Goal: Transaction & Acquisition: Purchase product/service

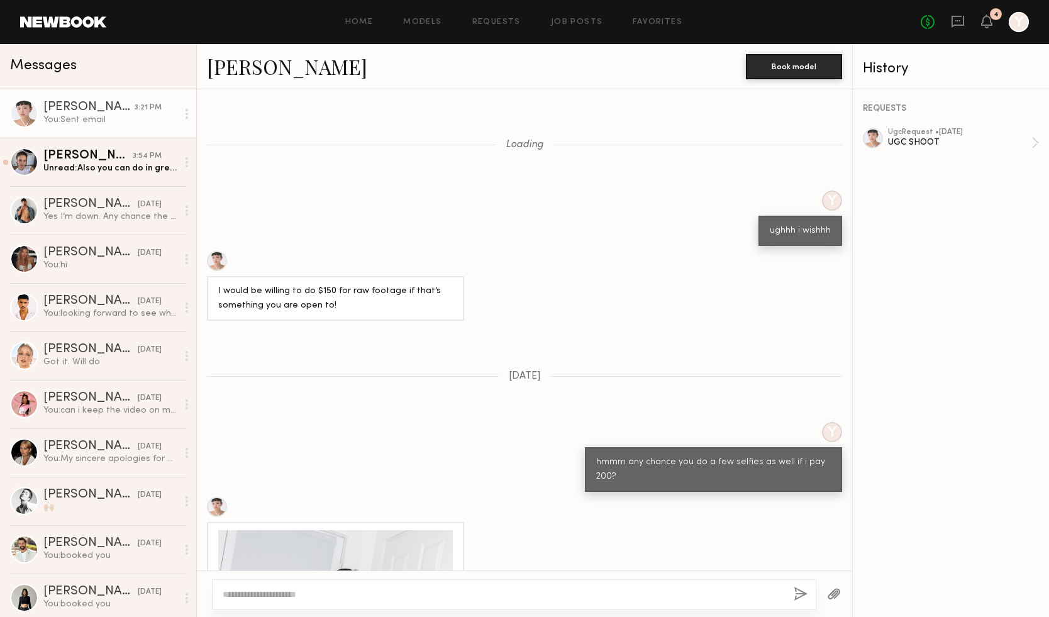
scroll to position [2128, 0]
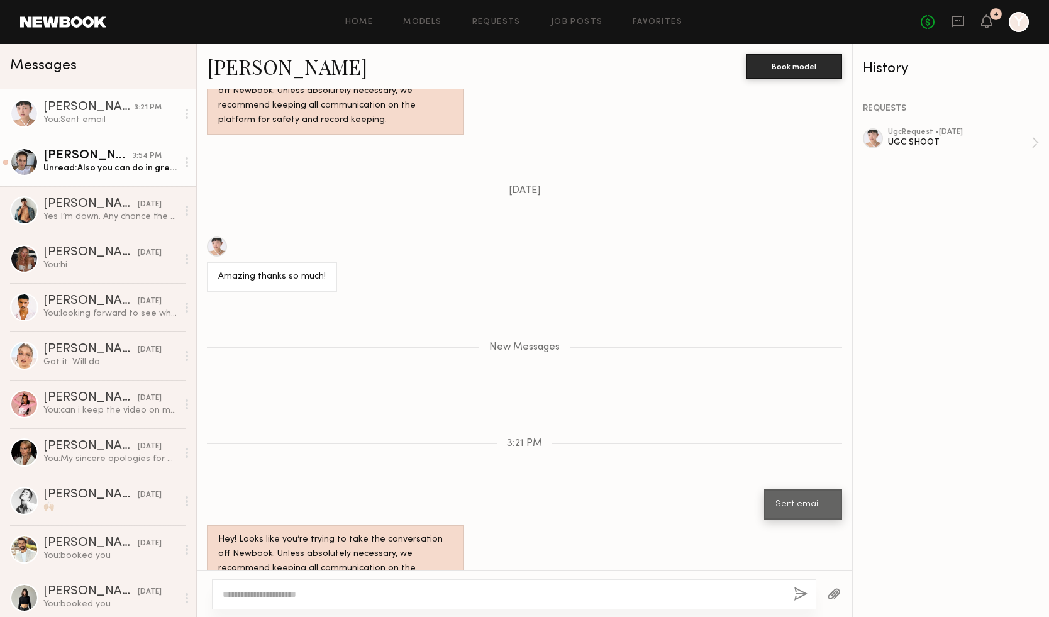
click at [115, 177] on link "Tanya A. 3:54 PM Unread: Also you can do in grey color" at bounding box center [98, 162] width 196 height 48
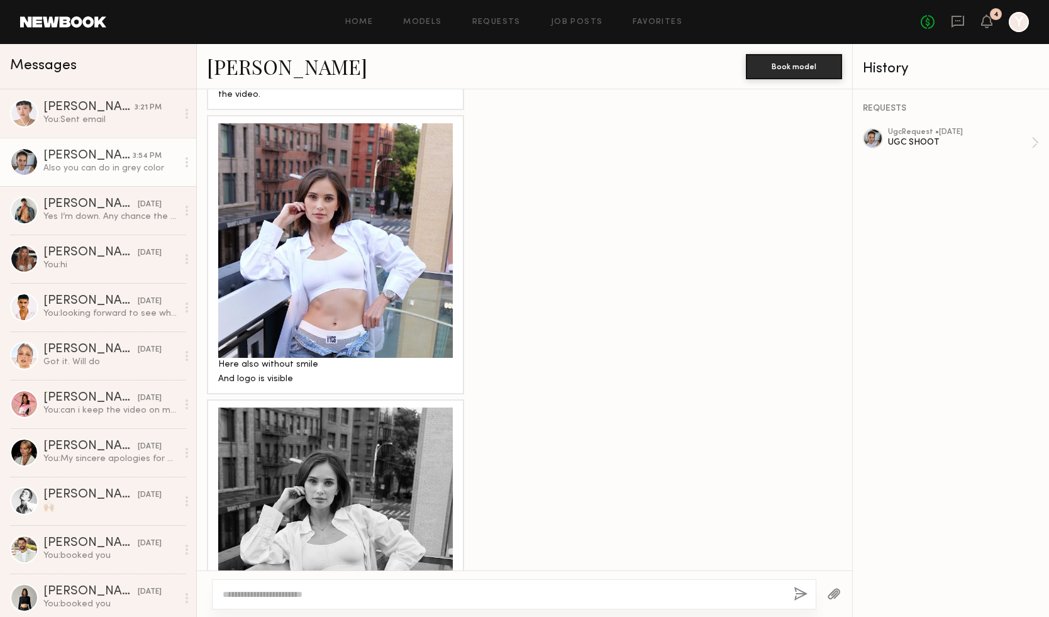
scroll to position [1709, 0]
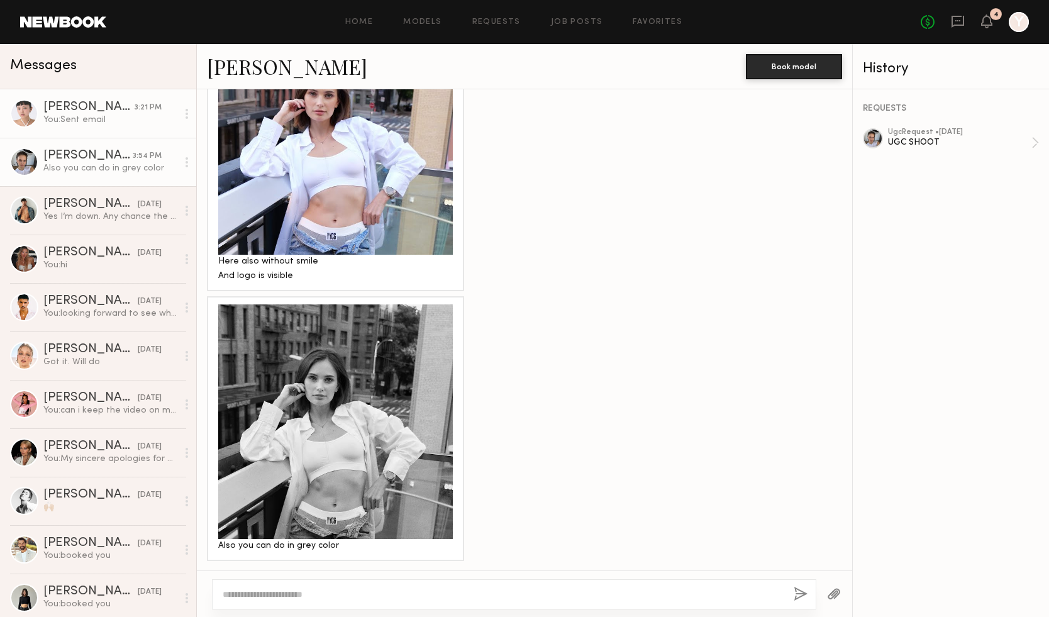
click at [133, 110] on div "Lin M." at bounding box center [88, 107] width 91 height 13
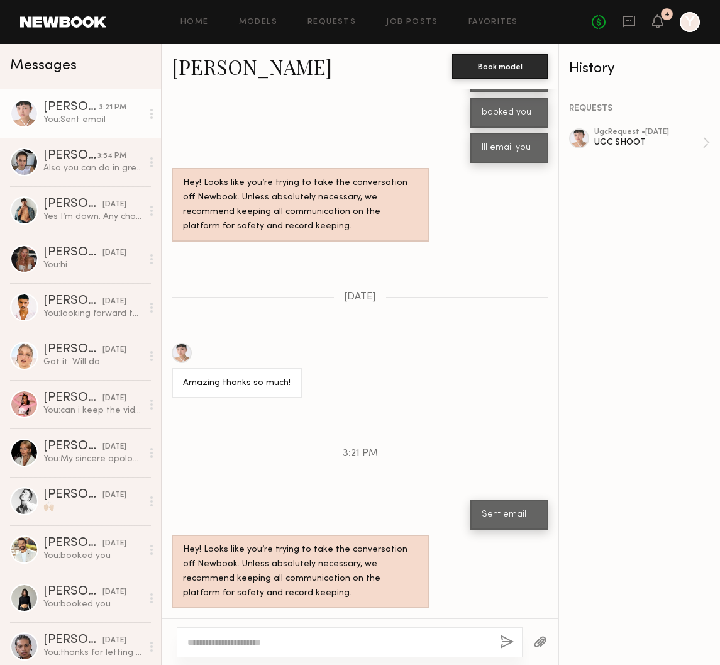
scroll to position [2003, 0]
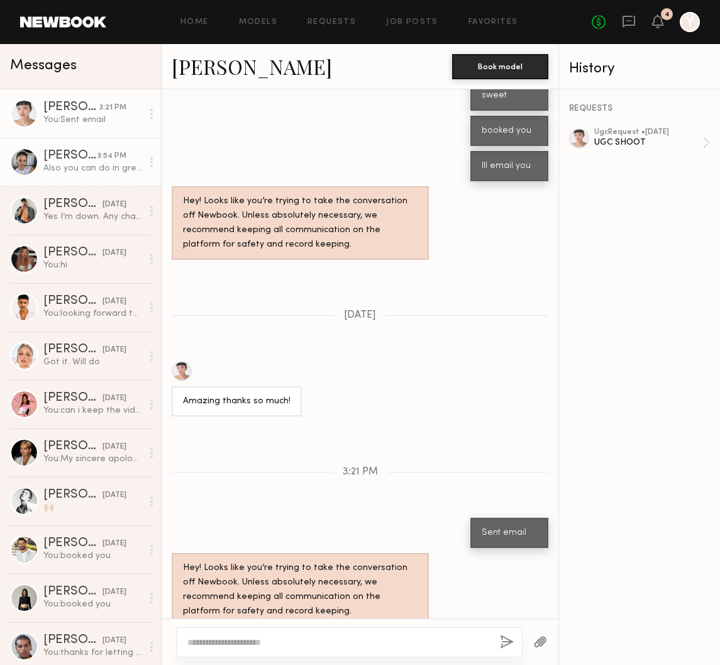
click at [82, 164] on div "Also you can do in grey color" at bounding box center [92, 168] width 99 height 12
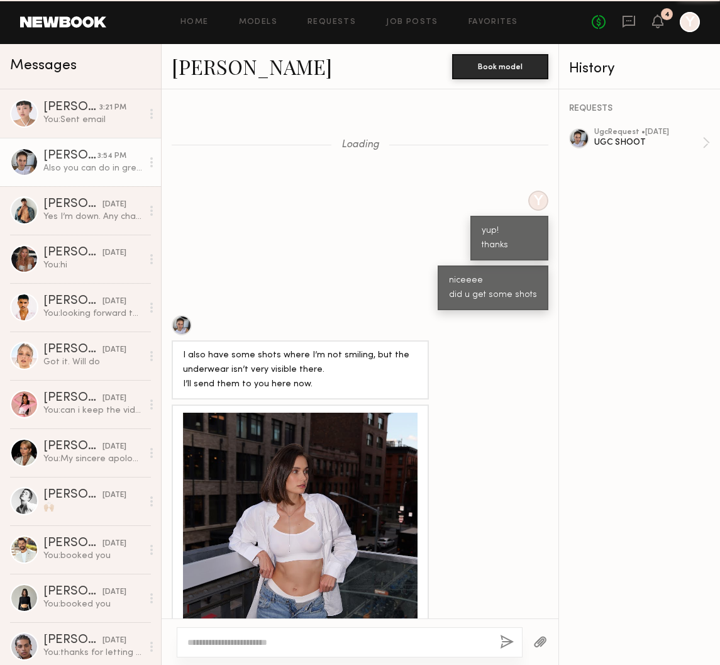
scroll to position [1662, 0]
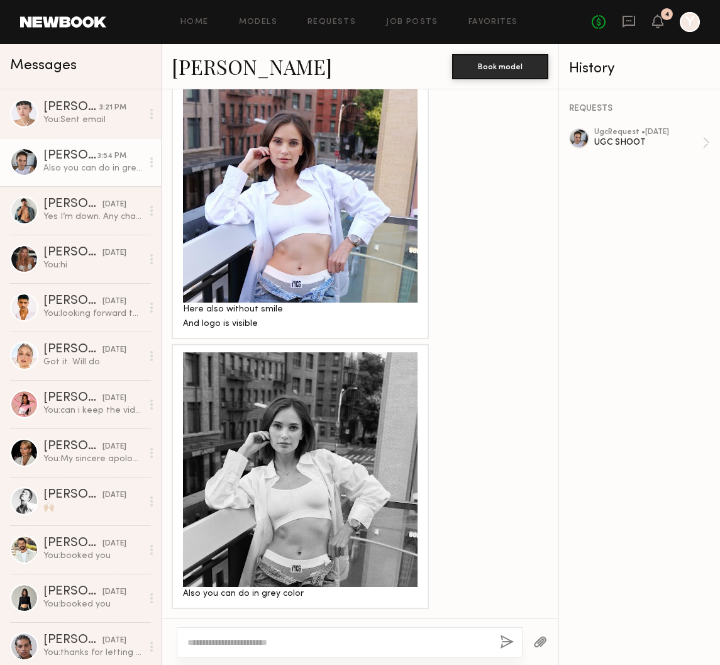
click at [328, 204] on div at bounding box center [300, 185] width 235 height 235
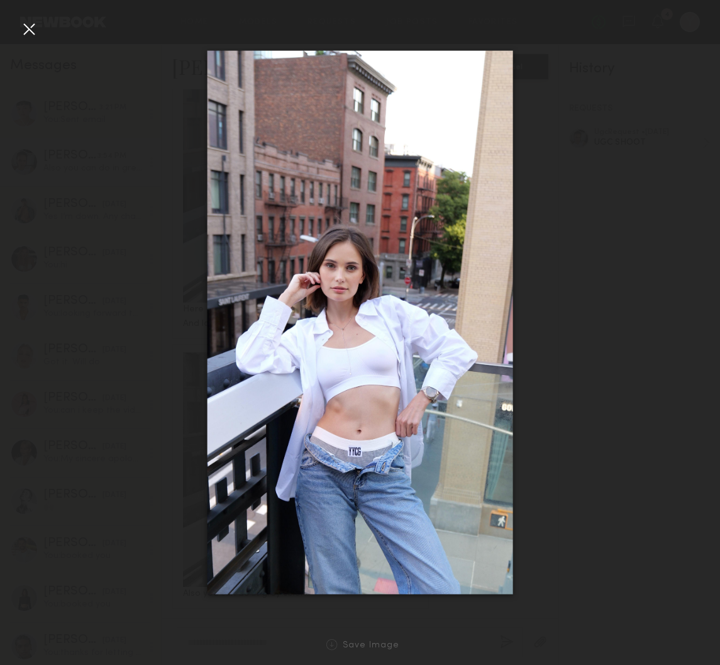
click at [33, 31] on div at bounding box center [29, 29] width 20 height 20
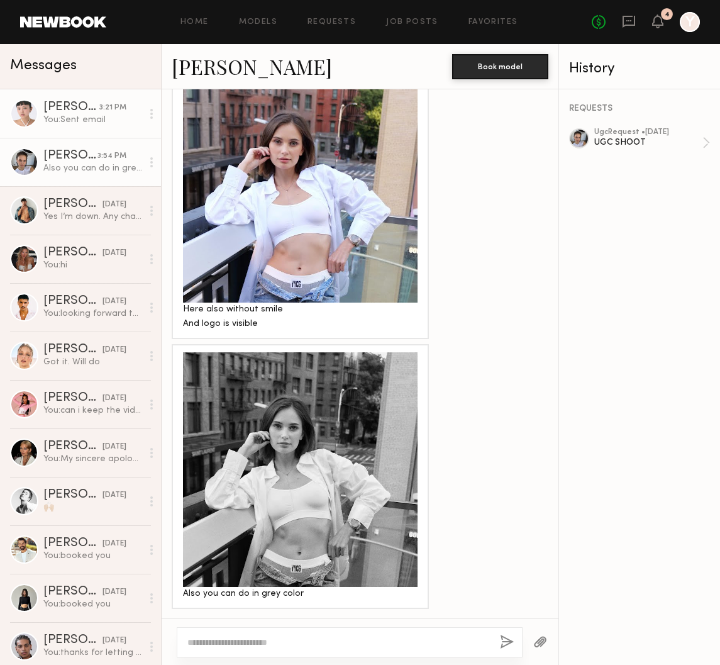
click at [62, 126] on link "Lin M. 3:21 PM You: Sent email" at bounding box center [80, 113] width 161 height 48
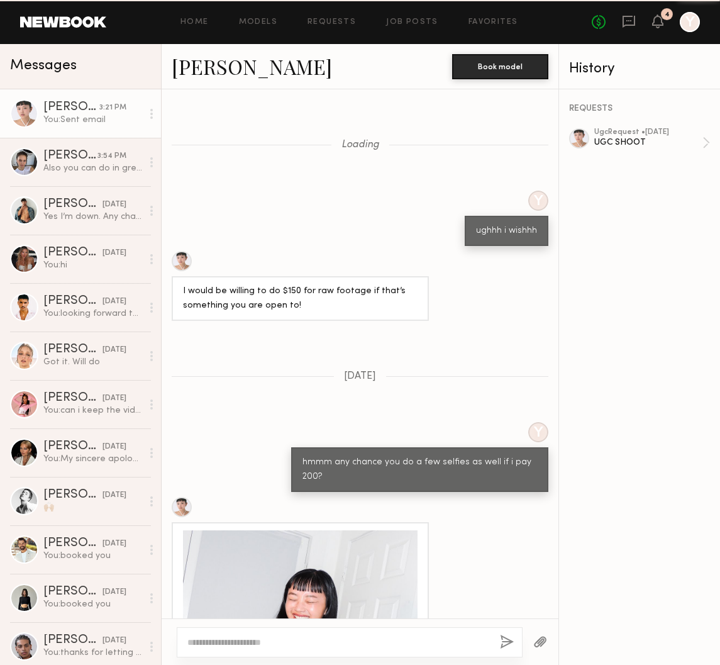
scroll to position [2003, 0]
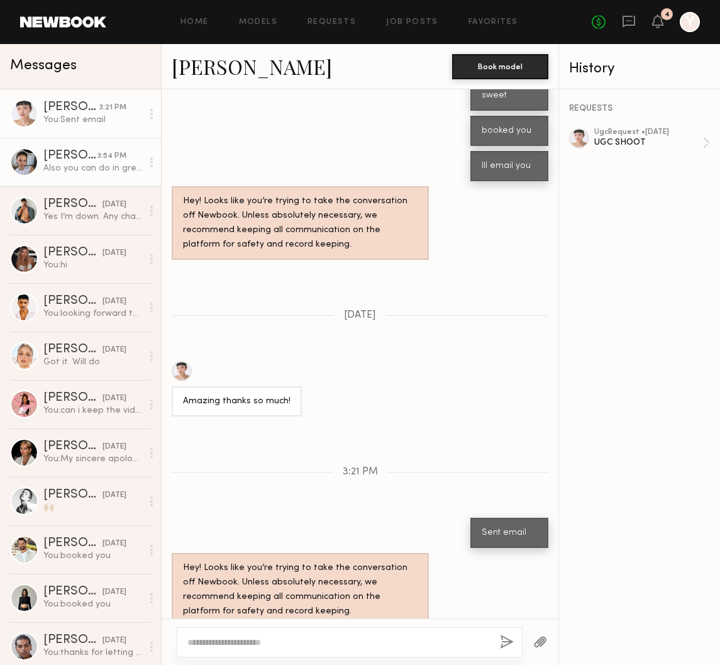
click at [76, 159] on div "Tanya A." at bounding box center [70, 156] width 54 height 13
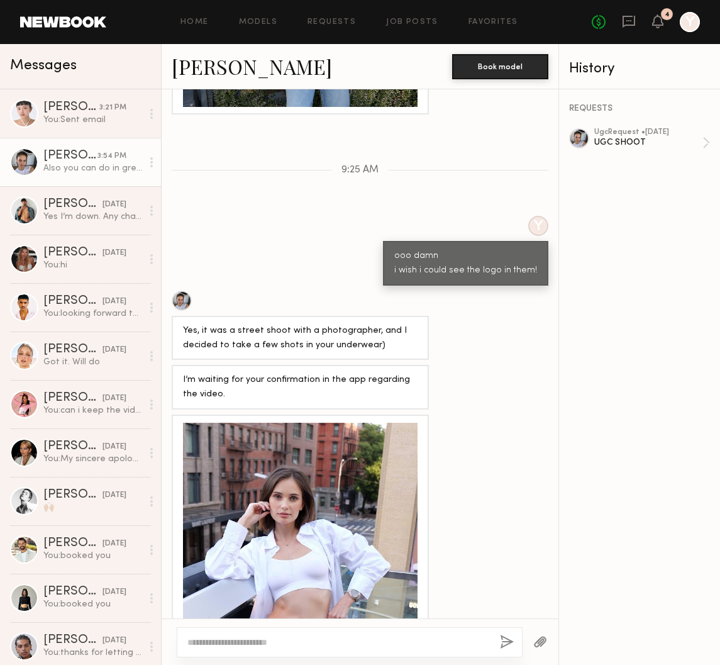
scroll to position [1200, 0]
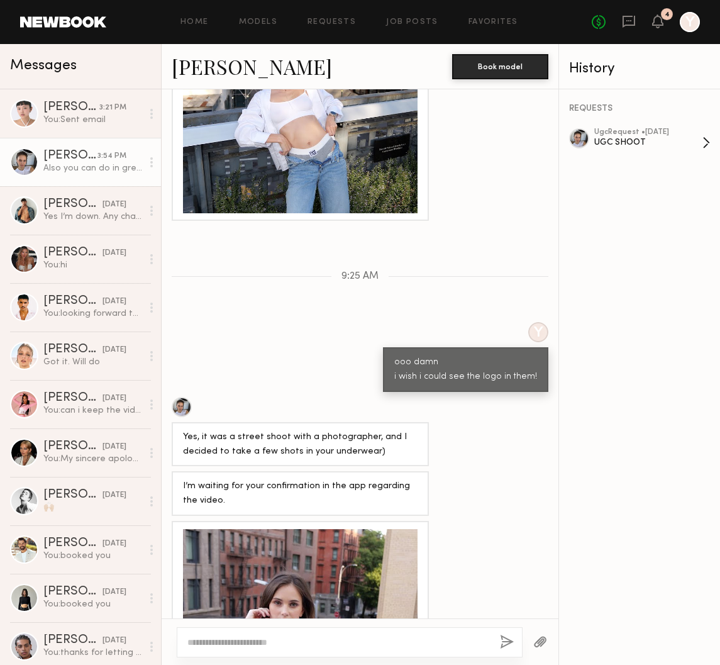
click at [636, 140] on div "UGC SHOOT" at bounding box center [649, 143] width 108 height 12
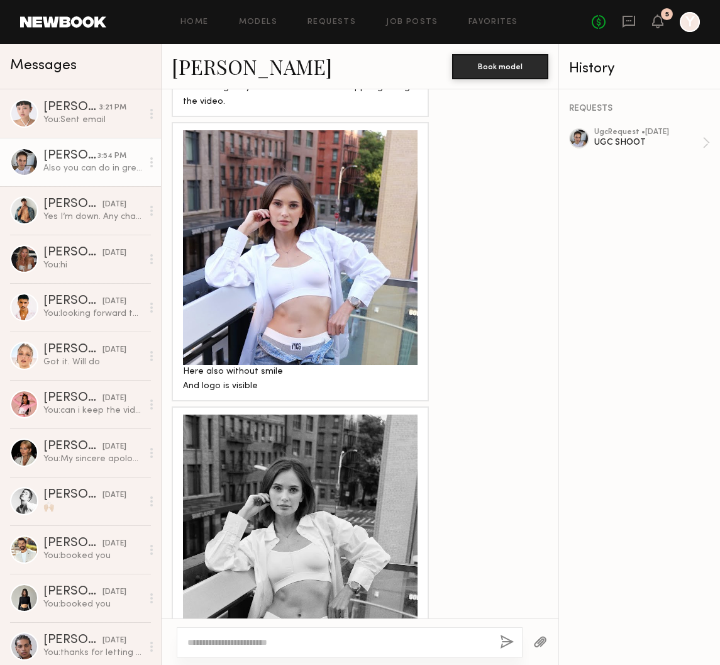
scroll to position [1662, 0]
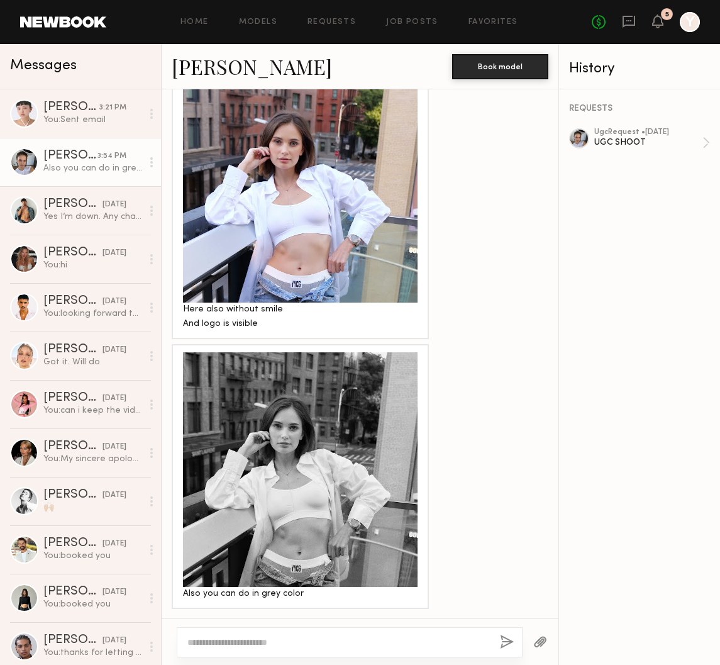
click at [372, 617] on textarea at bounding box center [338, 642] width 303 height 13
click at [629, 28] on icon at bounding box center [629, 21] width 14 height 14
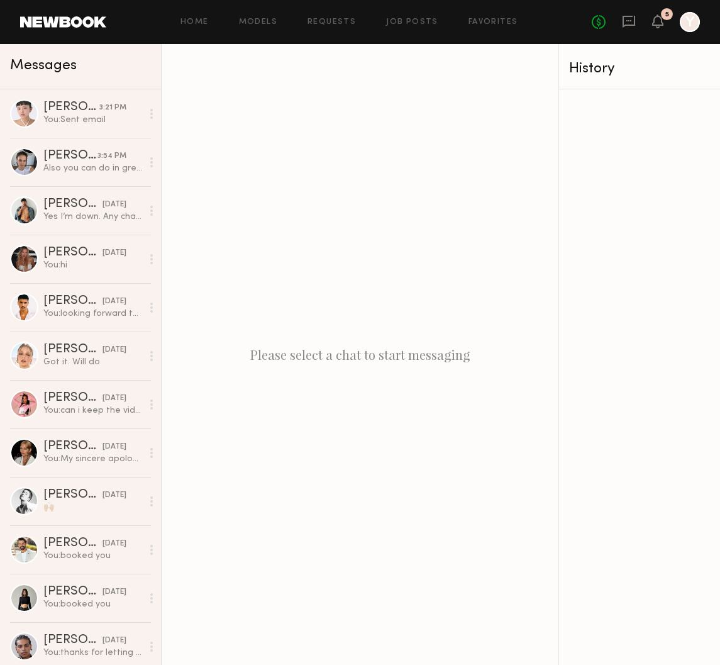
click at [685, 31] on icon "Y" at bounding box center [690, 22] width 20 height 20
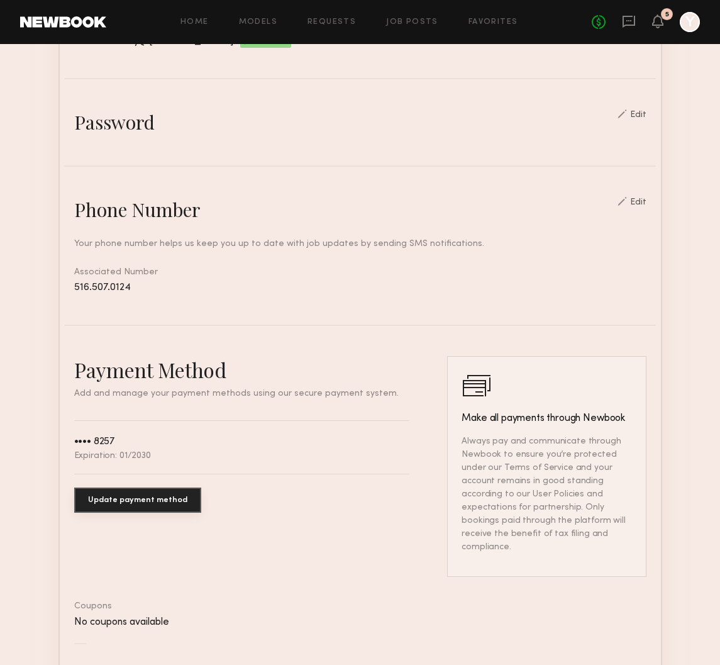
scroll to position [407, 0]
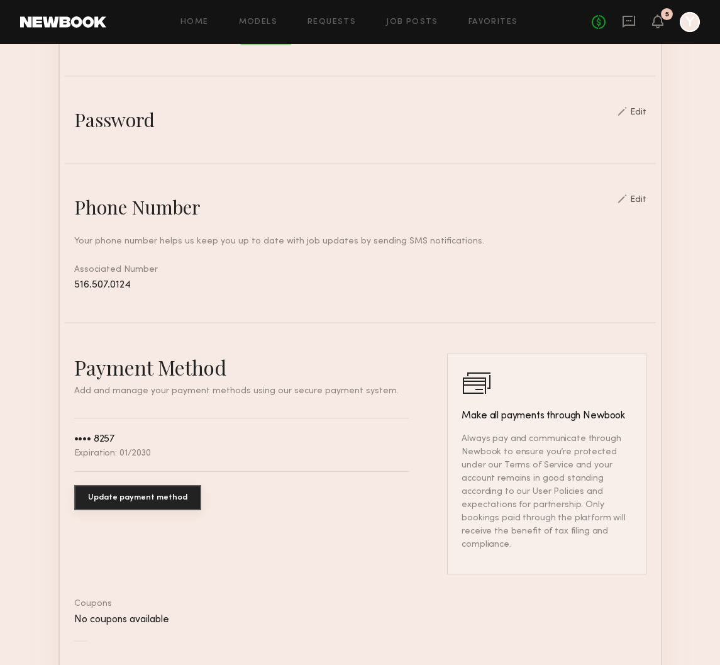
click at [148, 493] on button "Update payment method" at bounding box center [137, 497] width 127 height 25
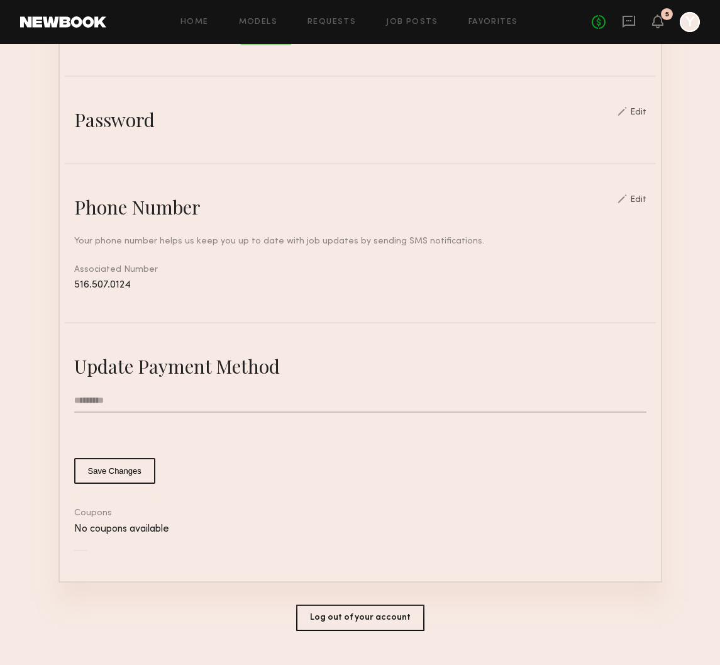
click at [90, 406] on input "text" at bounding box center [360, 401] width 573 height 24
click at [103, 405] on input "text" at bounding box center [360, 401] width 573 height 24
click at [134, 467] on button "Save Changes" at bounding box center [114, 471] width 81 height 26
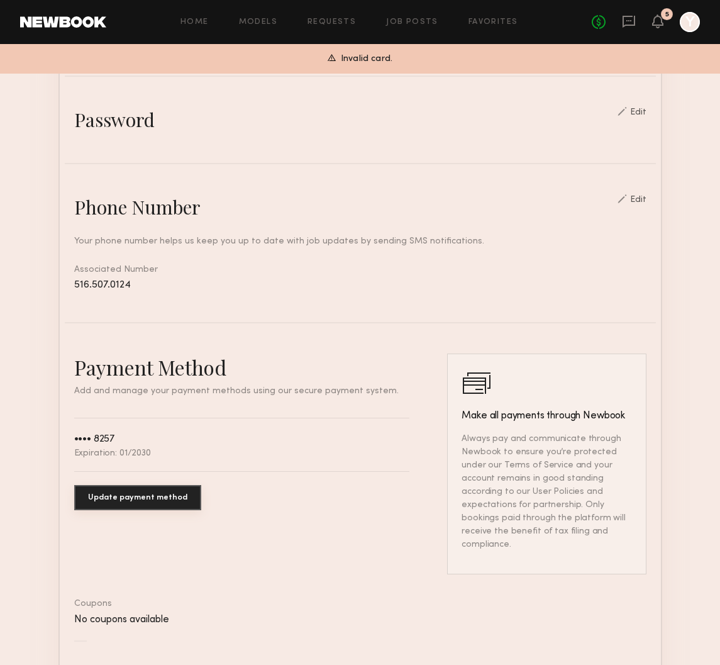
drag, startPoint x: 653, startPoint y: 20, endPoint x: 653, endPoint y: 42, distance: 22.0
click at [653, 42] on header "Home Models Requests Job Posts Favorites Sign Out No fees up to $5,000 5 Y" at bounding box center [360, 22] width 720 height 44
click at [656, 23] on icon at bounding box center [658, 20] width 10 height 9
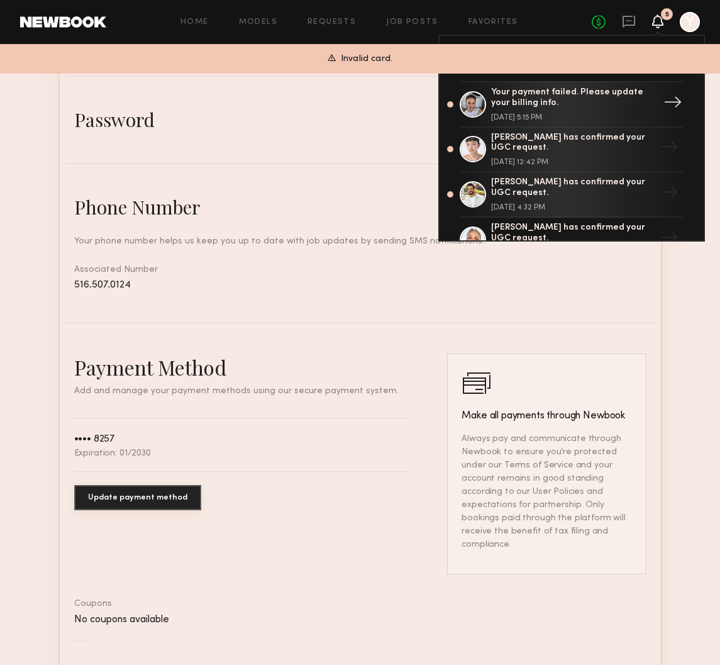
click at [568, 103] on div "Your payment failed. Please update your billing info." at bounding box center [573, 97] width 164 height 21
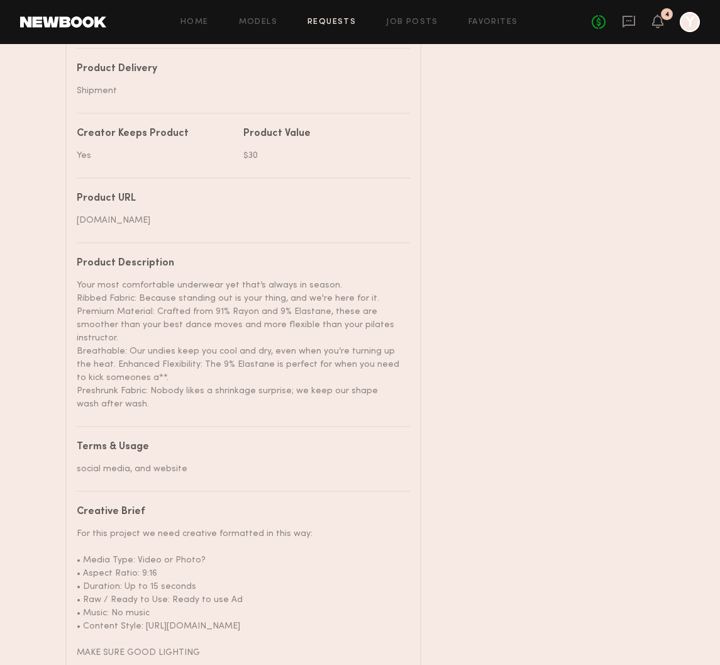
scroll to position [906, 0]
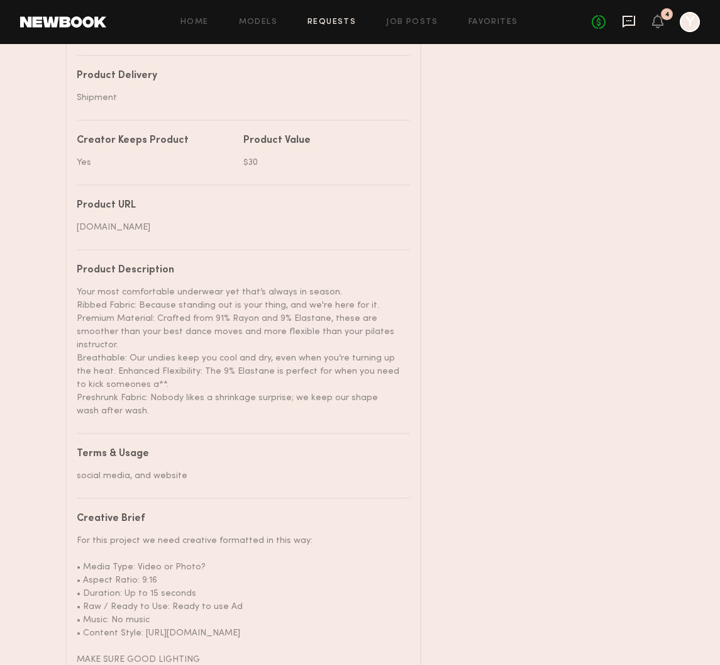
click at [635, 25] on icon at bounding box center [629, 21] width 14 height 14
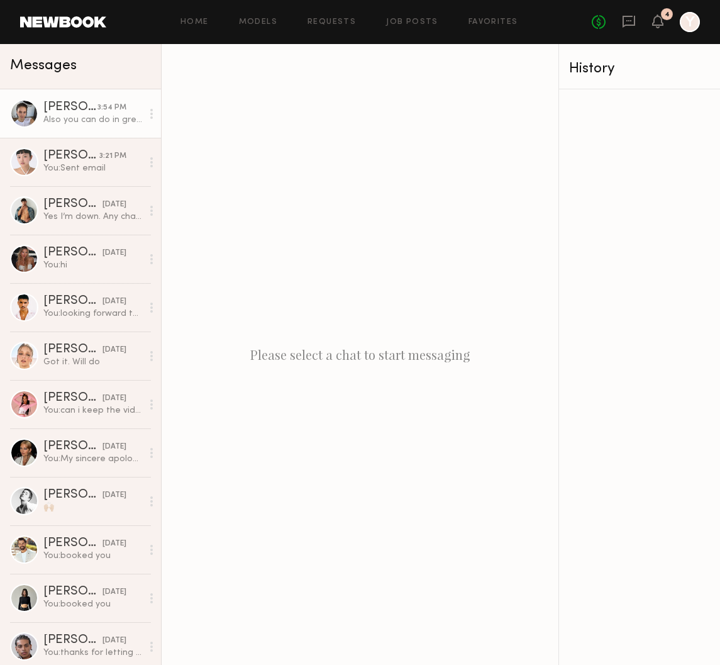
click at [102, 113] on div "3:54 PM" at bounding box center [112, 108] width 29 height 12
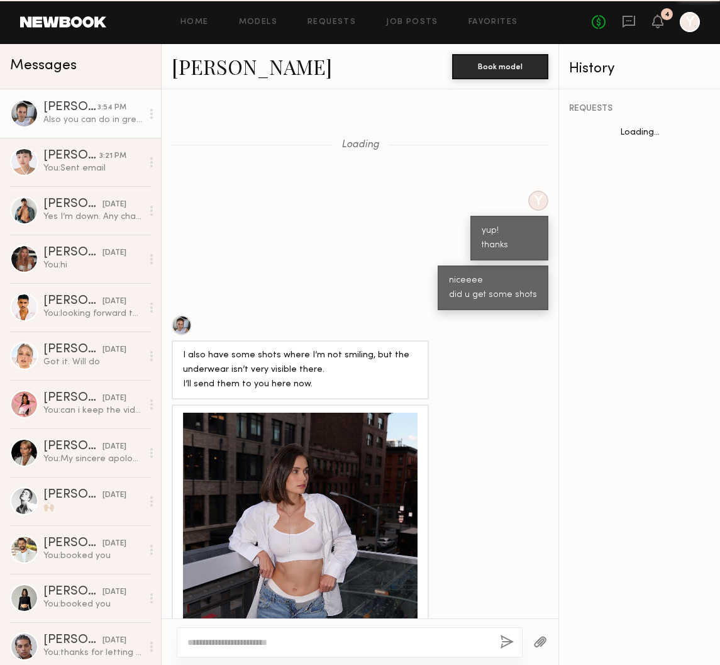
scroll to position [1662, 0]
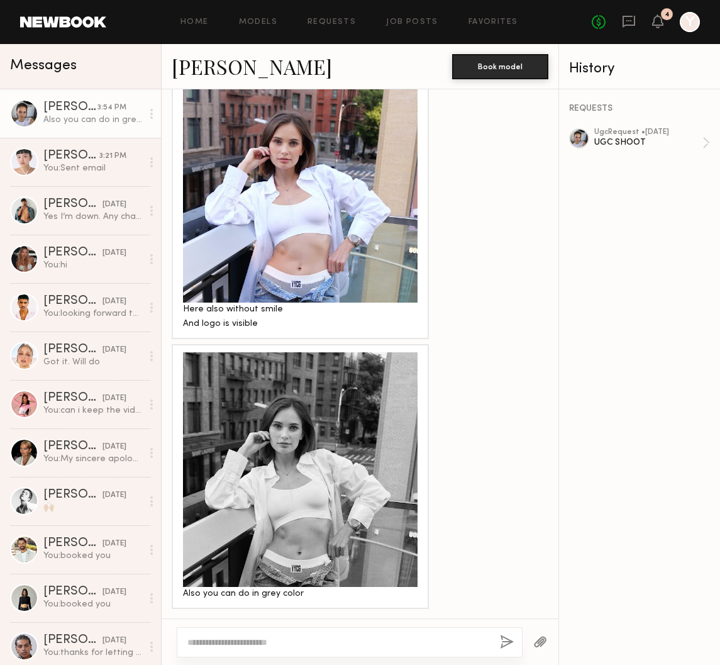
click at [293, 617] on div at bounding box center [350, 642] width 346 height 30
click at [308, 617] on textarea at bounding box center [338, 642] width 303 height 13
type textarea "*****"
click at [506, 617] on button "button" at bounding box center [507, 643] width 14 height 16
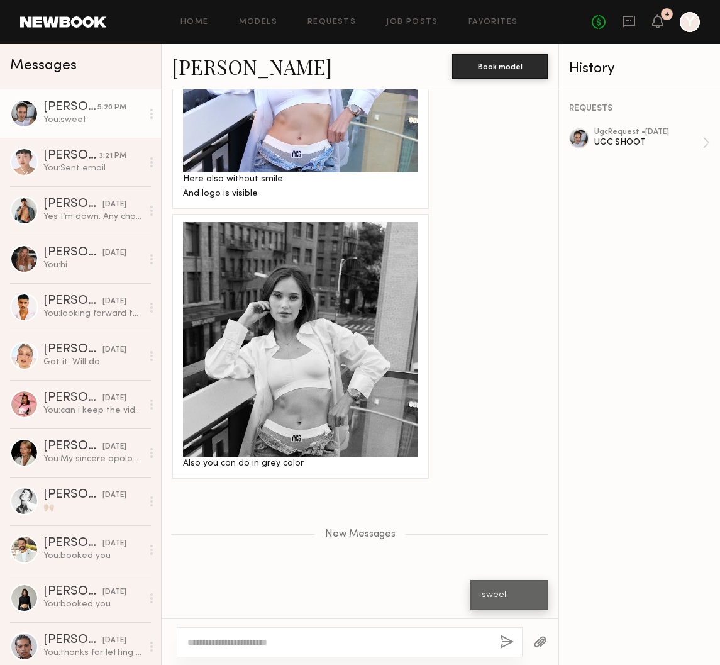
click at [500, 617] on button "button" at bounding box center [507, 643] width 14 height 16
drag, startPoint x: 427, startPoint y: 627, endPoint x: 426, endPoint y: 637, distance: 10.7
click at [426, 617] on div at bounding box center [350, 642] width 346 height 30
click at [422, 617] on div at bounding box center [350, 642] width 346 height 30
click at [358, 617] on textarea at bounding box center [338, 642] width 303 height 13
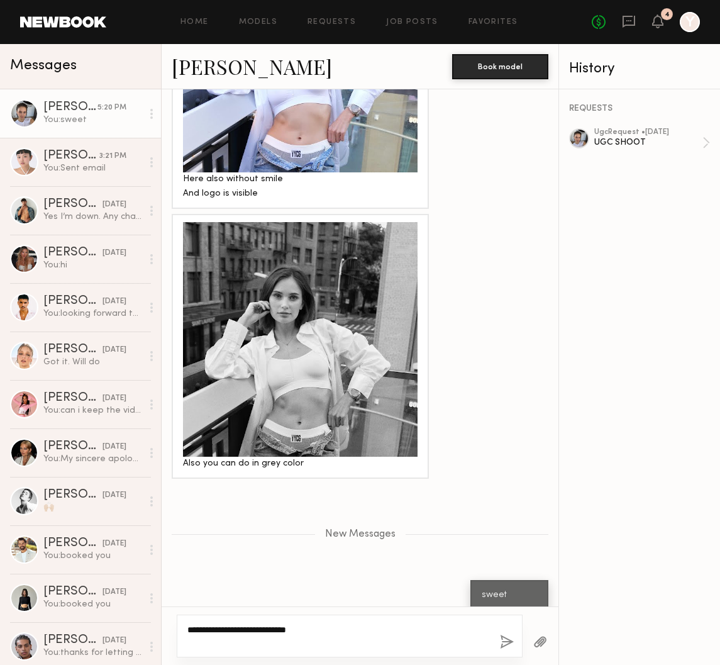
type textarea "**********"
click at [505, 617] on button "button" at bounding box center [507, 643] width 14 height 16
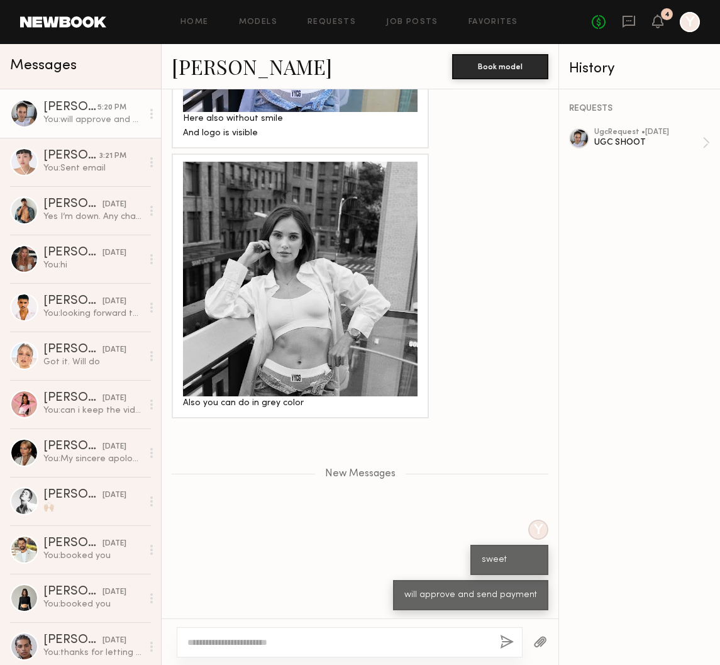
click at [289, 342] on div at bounding box center [300, 279] width 235 height 235
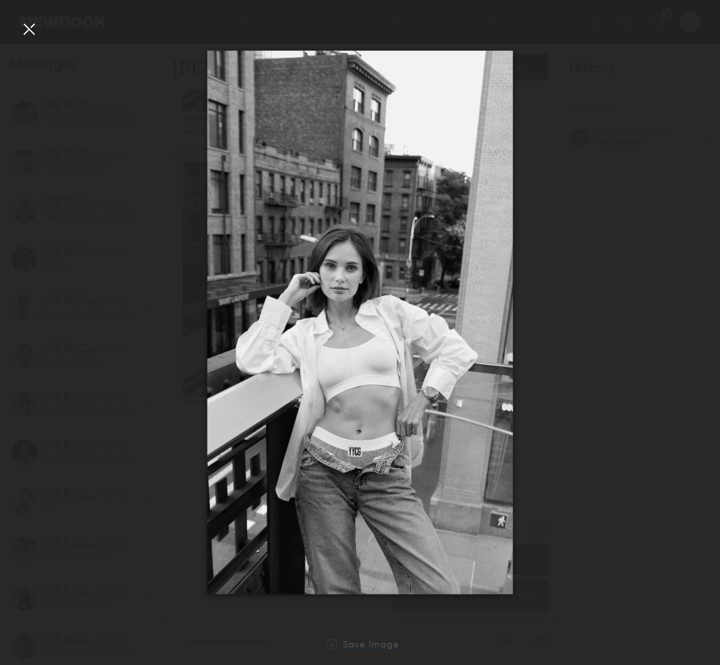
click at [354, 617] on div "Save Image" at bounding box center [371, 645] width 57 height 9
click at [32, 32] on div at bounding box center [29, 29] width 20 height 20
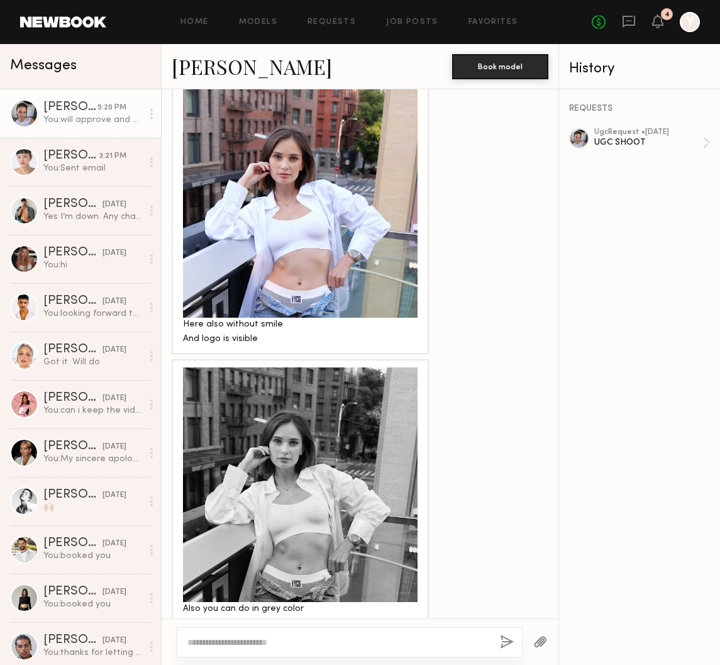
scroll to position [1635, 0]
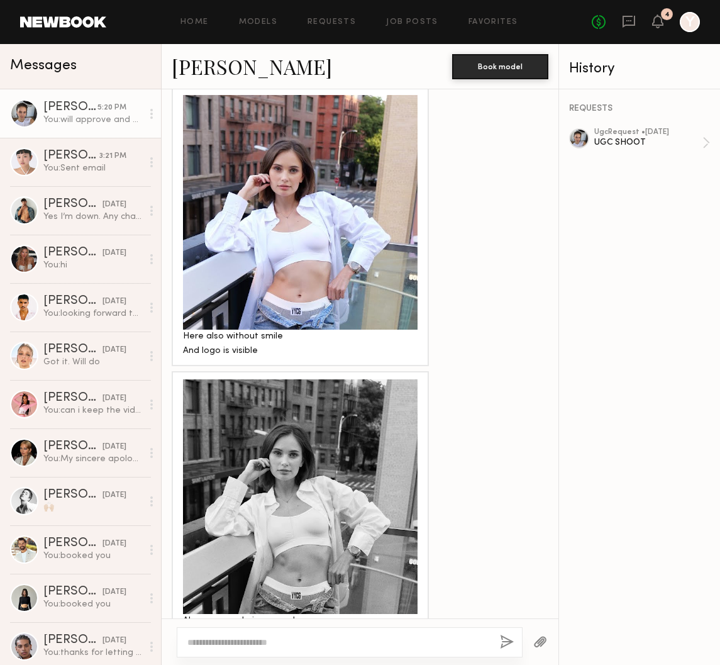
click at [304, 266] on div at bounding box center [300, 212] width 235 height 235
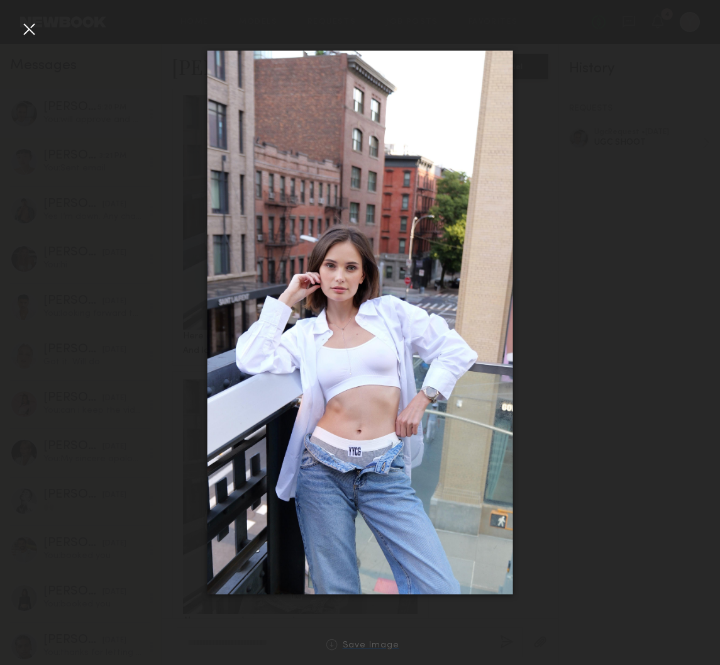
click at [332, 617] on div at bounding box center [332, 644] width 11 height 11
click at [363, 617] on div "Save Image" at bounding box center [371, 645] width 57 height 9
click at [26, 30] on div at bounding box center [29, 29] width 20 height 20
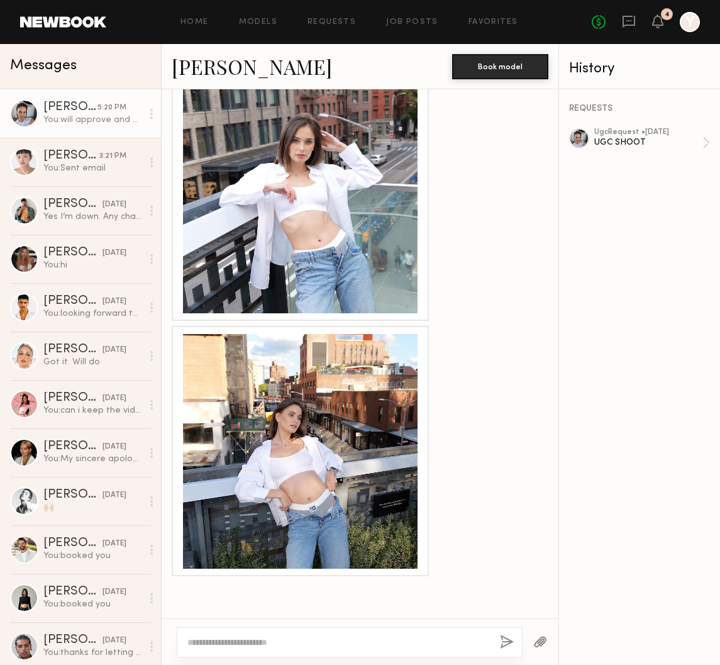
scroll to position [868, 0]
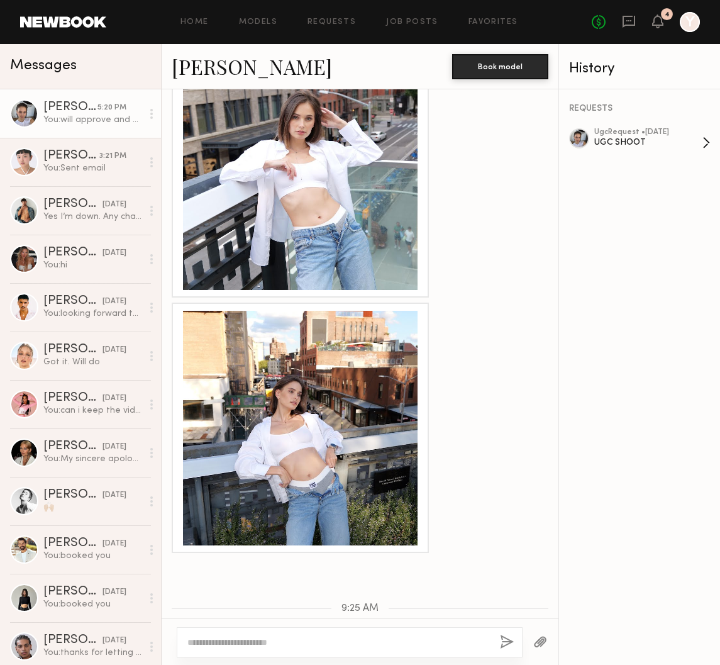
click at [602, 138] on div "UGC SHOOT" at bounding box center [649, 143] width 108 height 12
click at [120, 161] on div "3:21 PM" at bounding box center [112, 156] width 27 height 12
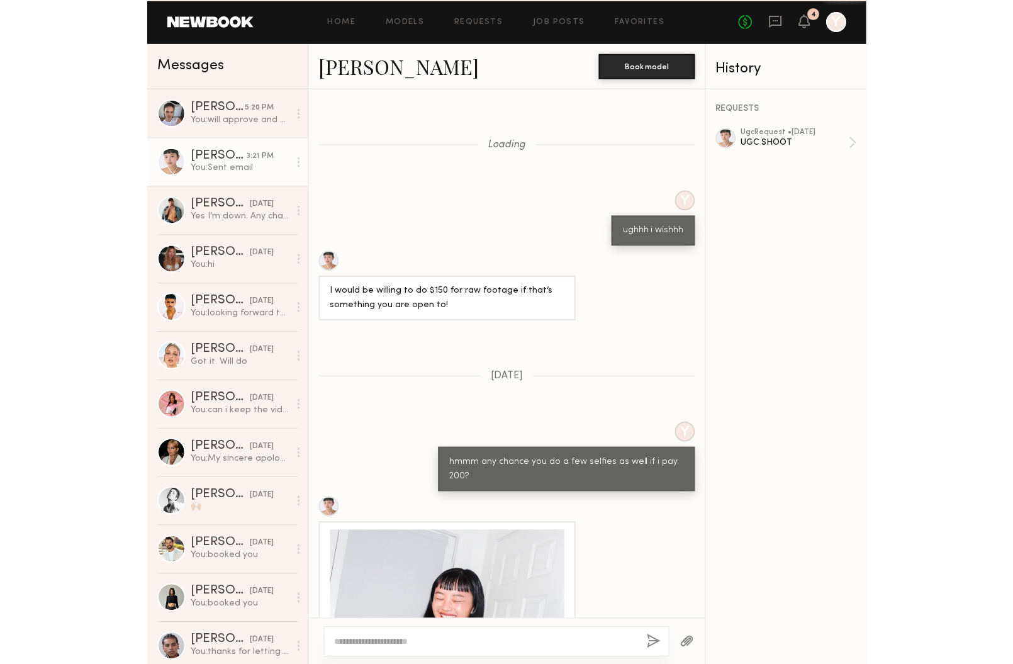
scroll to position [2003, 0]
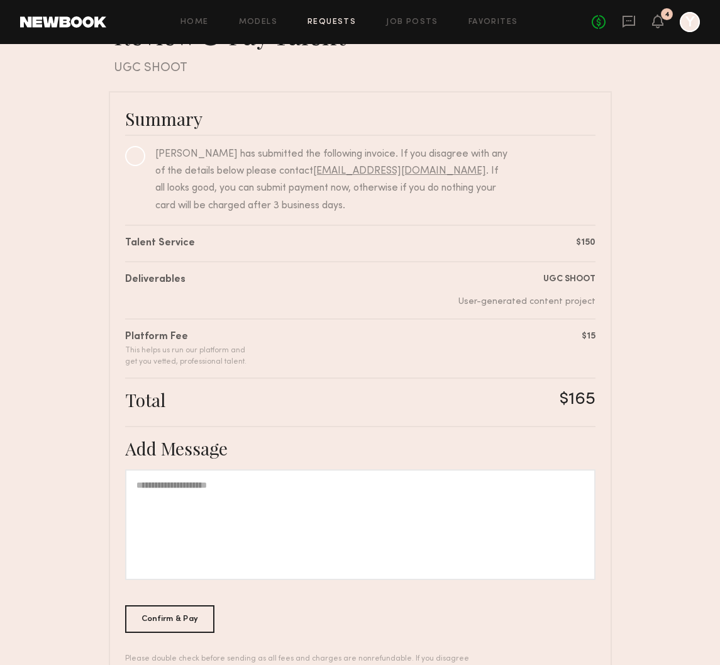
scroll to position [45, 0]
click at [233, 508] on div at bounding box center [360, 524] width 471 height 111
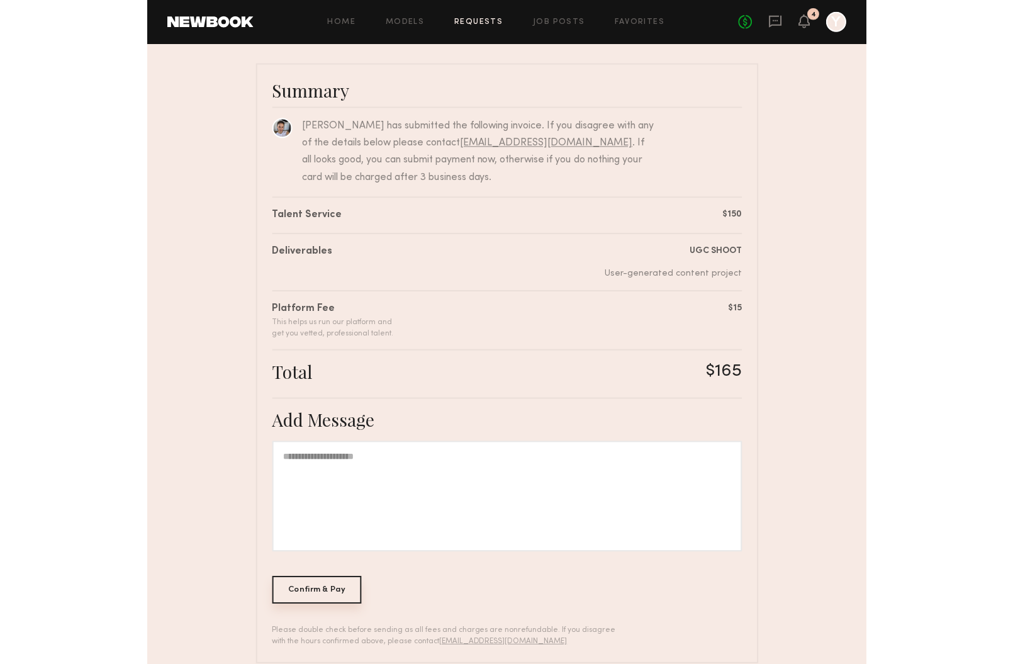
scroll to position [82, 0]
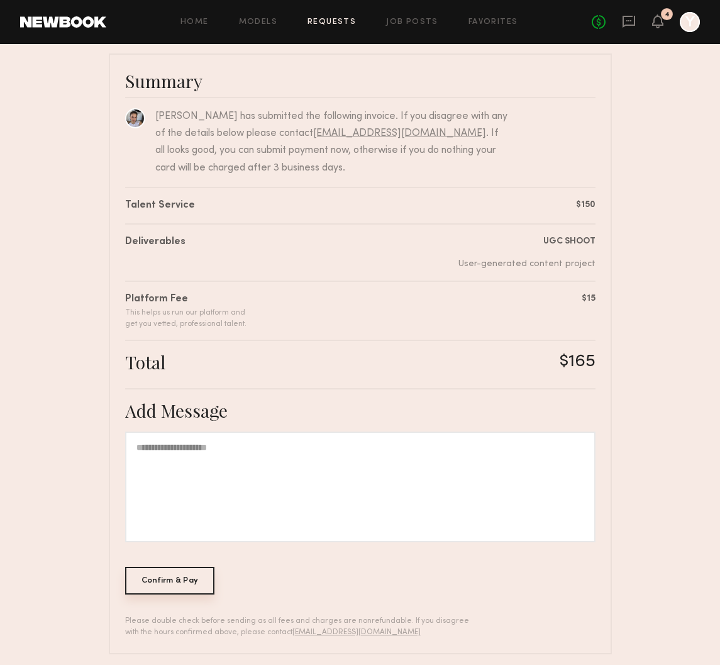
click at [169, 583] on div "Confirm & Pay" at bounding box center [170, 581] width 90 height 28
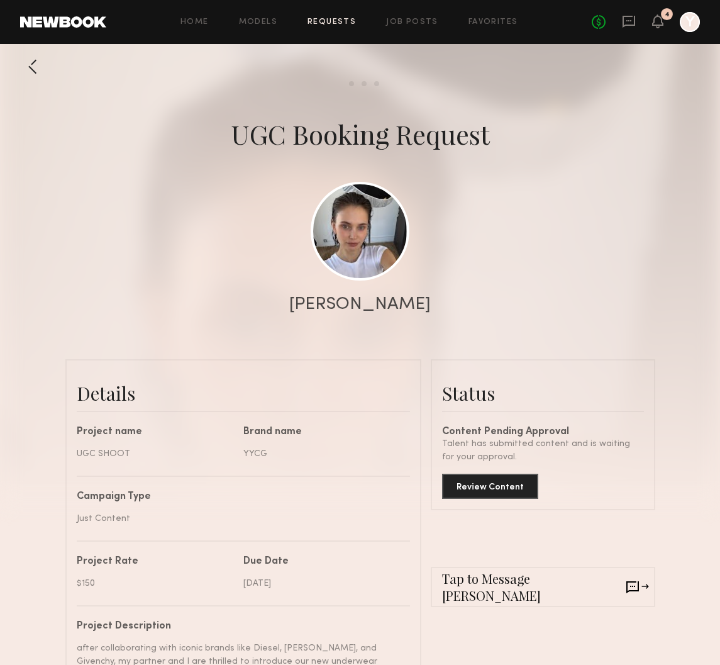
scroll to position [33, 0]
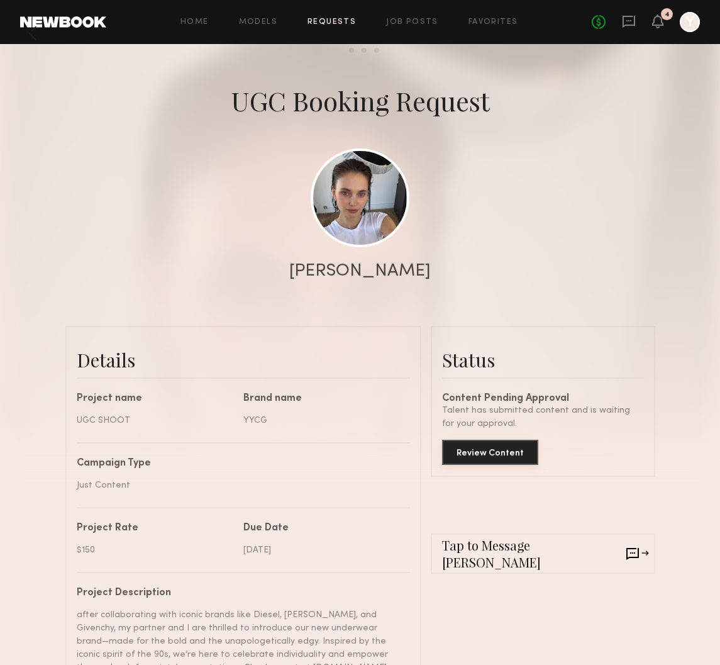
click at [517, 448] on button "Review Content" at bounding box center [490, 452] width 96 height 25
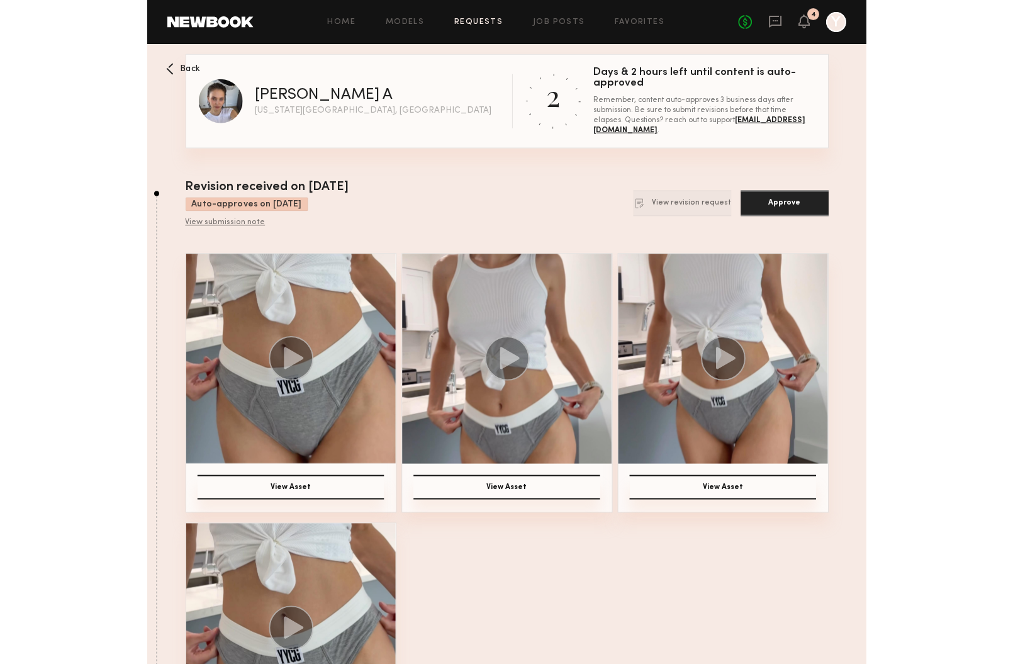
scroll to position [38, 0]
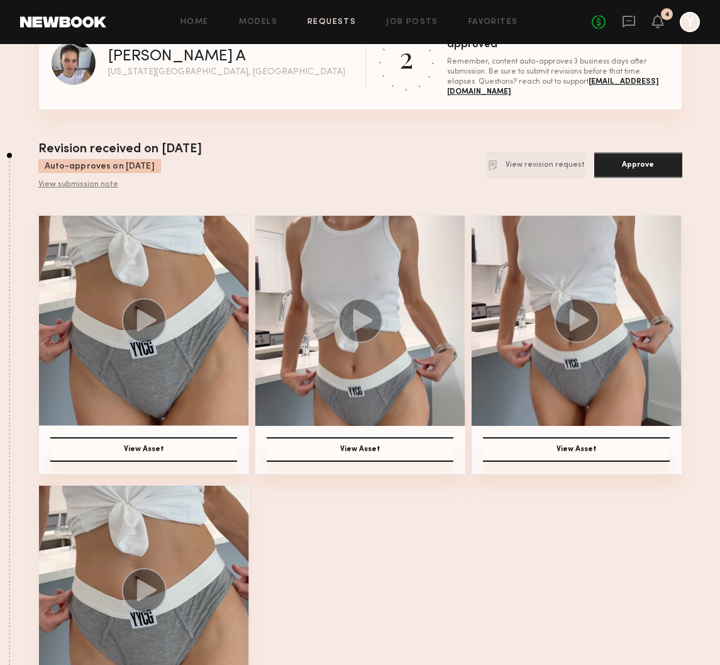
click at [169, 371] on img at bounding box center [144, 321] width 210 height 210
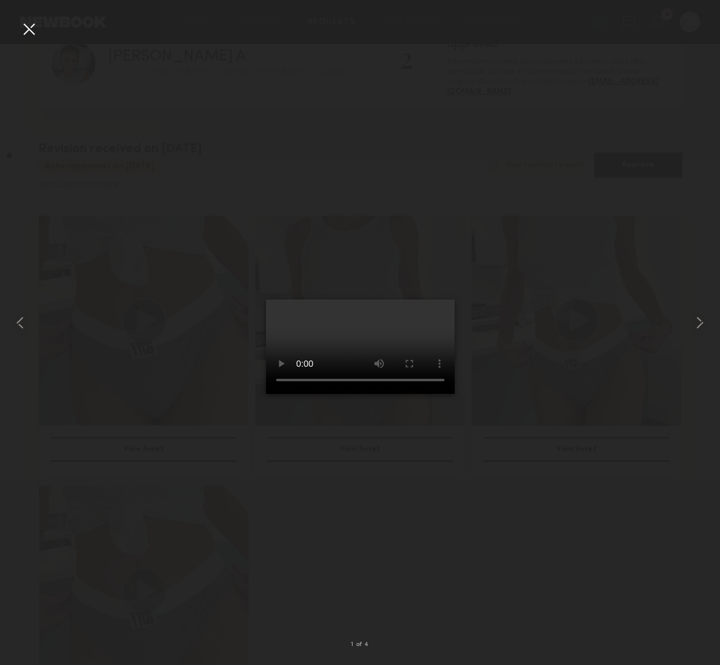
click at [25, 25] on div at bounding box center [29, 29] width 20 height 20
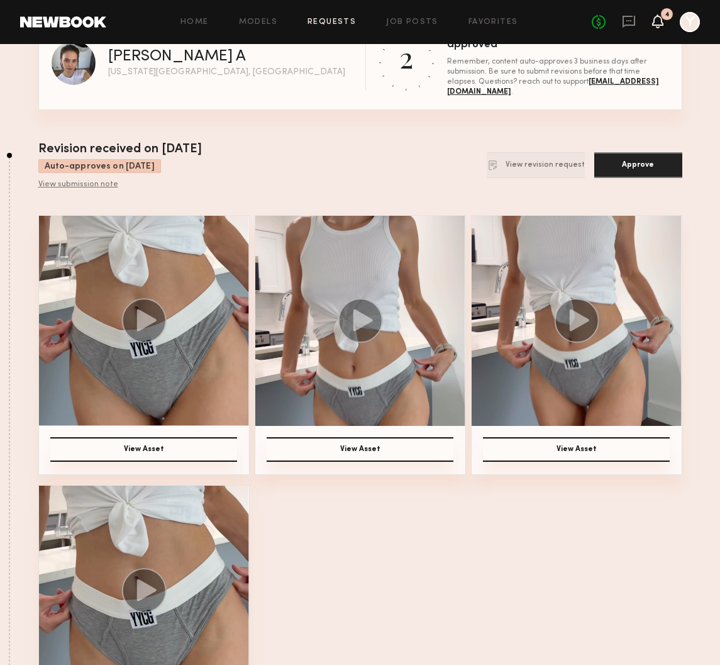
click at [660, 20] on icon at bounding box center [658, 20] width 10 height 9
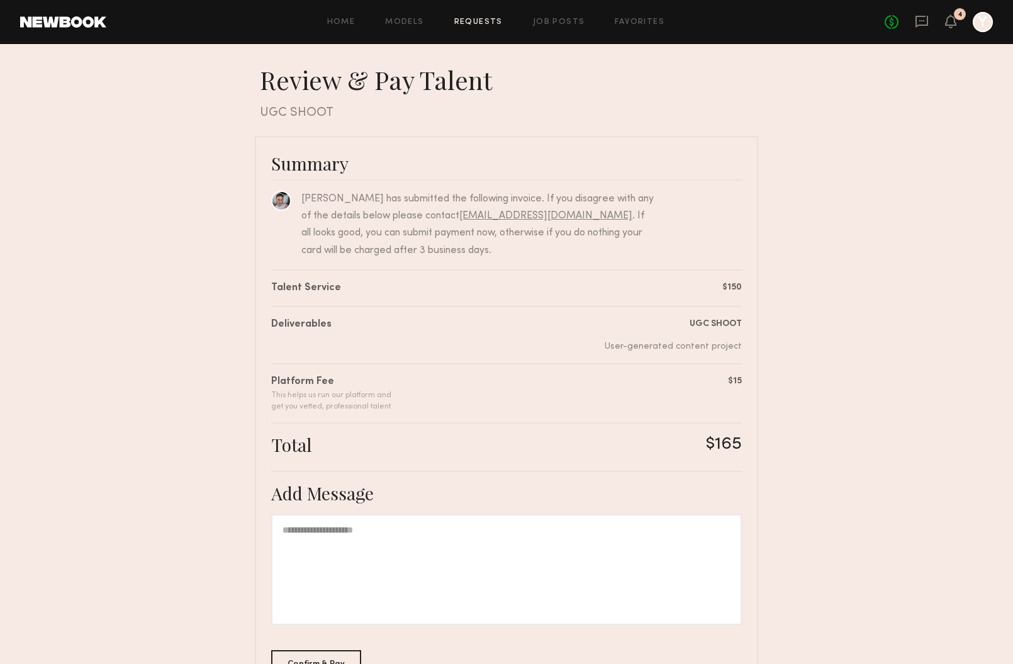
scroll to position [82, 0]
